Goal: Browse casually: Explore the website without a specific task or goal

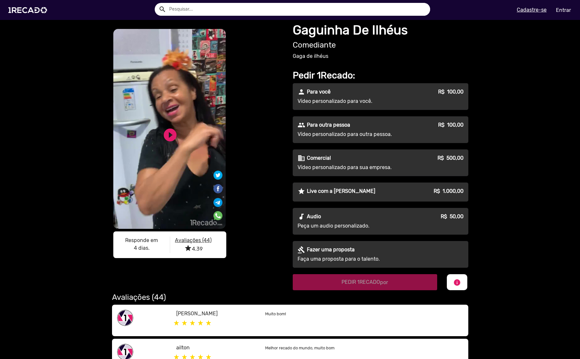
click at [396, 34] on h1 "Gaguinha De Ilhéus" at bounding box center [381, 29] width 176 height 15
drag, startPoint x: 305, startPoint y: 79, endPoint x: 297, endPoint y: 75, distance: 9.6
click at [297, 75] on h2 "Pedir 1Recado:" at bounding box center [381, 75] width 176 height 11
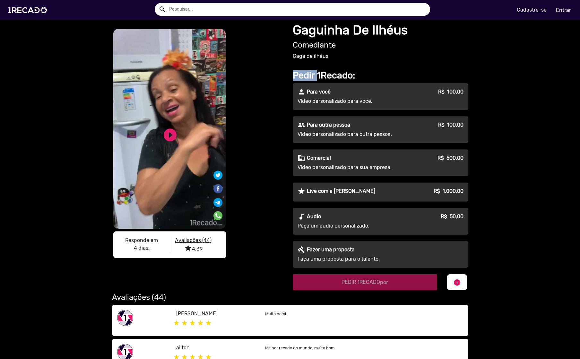
click at [299, 75] on h2 "Pedir 1Recado:" at bounding box center [381, 75] width 176 height 11
click at [171, 137] on link "play_circle_filled" at bounding box center [169, 134] width 15 height 15
click at [170, 138] on link "pause_circle" at bounding box center [169, 134] width 15 height 15
click at [170, 135] on link "play_circle_filled" at bounding box center [169, 134] width 15 height 15
click at [167, 138] on link "pause_circle" at bounding box center [169, 134] width 15 height 15
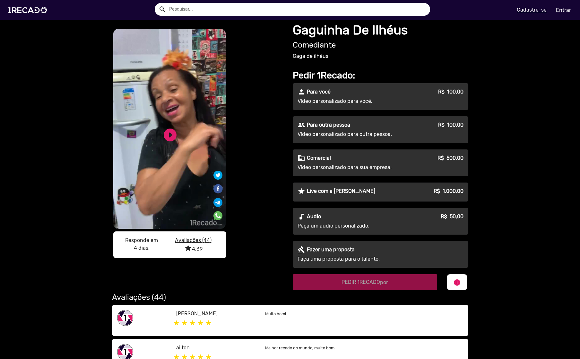
drag, startPoint x: 293, startPoint y: 28, endPoint x: 290, endPoint y: 28, distance: 3.2
click at [293, 28] on h1 "Gaguinha De Ilhéus" at bounding box center [381, 29] width 176 height 15
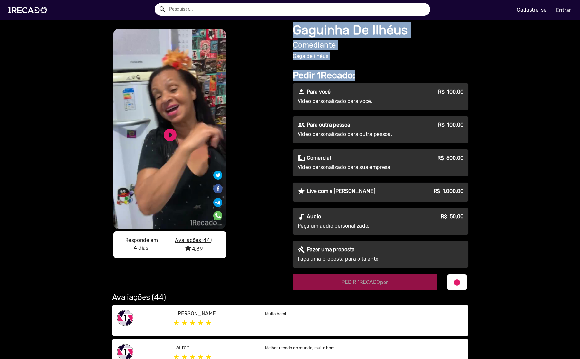
drag, startPoint x: 290, startPoint y: 28, endPoint x: 395, endPoint y: 68, distance: 111.8
click at [395, 68] on div "Gaguinha De Ilhéus Comediante [PERSON_NAME] de ilhéus Pedir 1Recado: person Par…" at bounding box center [381, 155] width 183 height 270
drag, startPoint x: 364, startPoint y: 79, endPoint x: 292, endPoint y: 29, distance: 88.4
click at [292, 29] on div "Gaguinha De Ilhéus Comediante [PERSON_NAME] de ilhéus Pedir 1Recado: person Par…" at bounding box center [381, 155] width 183 height 270
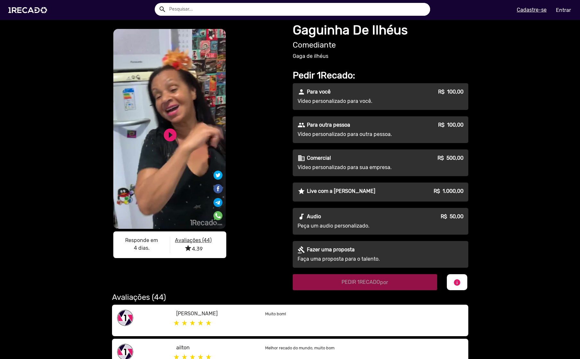
click at [279, 85] on div "S1RECADO vídeos dedicados para fãs e empresas S1RECADO vídeos dedicados para fã…" at bounding box center [198, 145] width 173 height 234
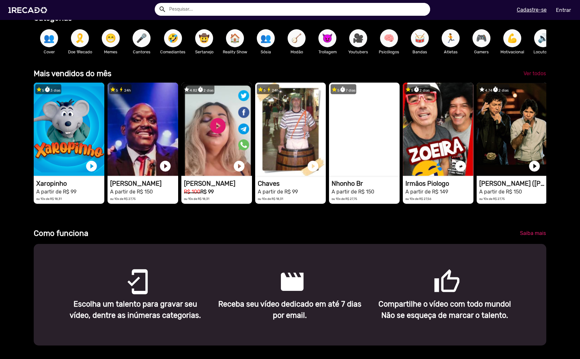
scroll to position [0, 575]
click at [537, 76] on span "Ver todos" at bounding box center [535, 73] width 22 height 6
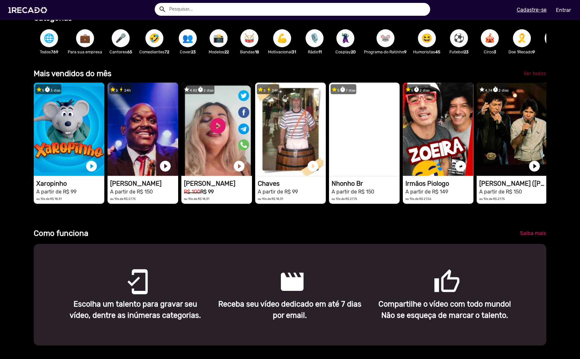
click at [535, 76] on span "Ver todos" at bounding box center [535, 73] width 22 height 6
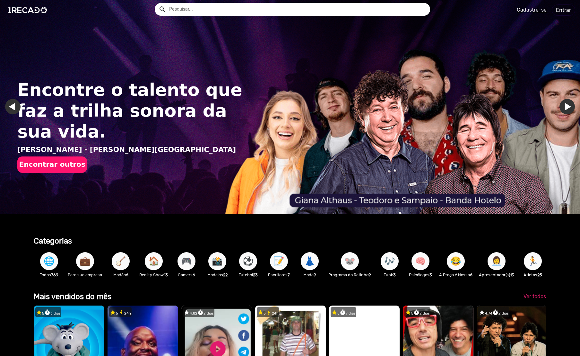
click at [565, 110] on link "Ir para o próximo slide" at bounding box center [567, 106] width 15 height 15
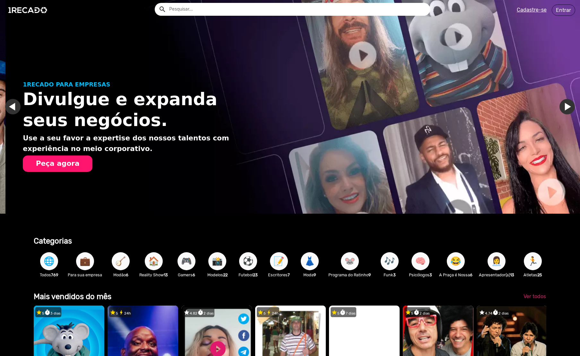
click at [565, 106] on link "Ir para o próximo slide" at bounding box center [572, 106] width 15 height 15
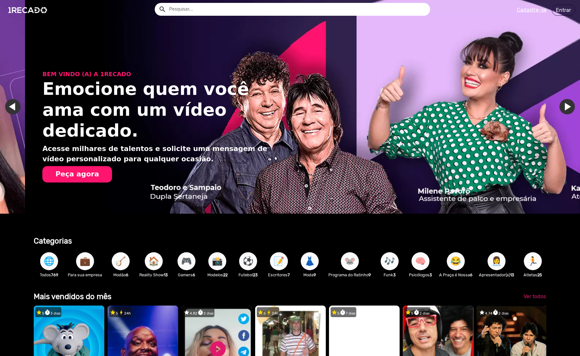
click at [559, 107] on img "Gallery" at bounding box center [315, 107] width 580 height 214
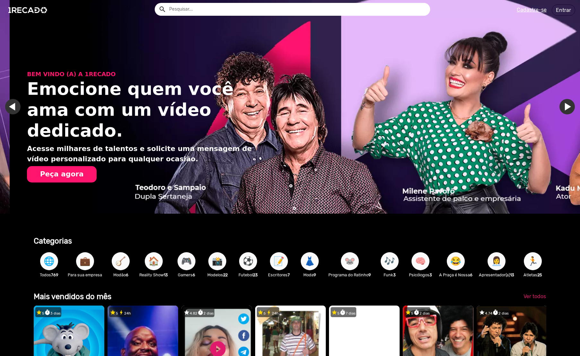
click at [569, 107] on link "Ir para o próximo slide" at bounding box center [576, 106] width 15 height 15
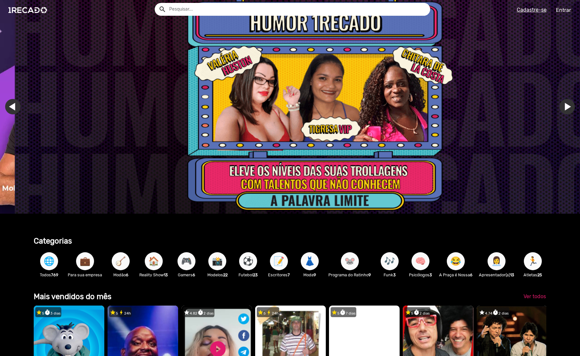
scroll to position [0, 1726]
